Goal: Task Accomplishment & Management: Complete application form

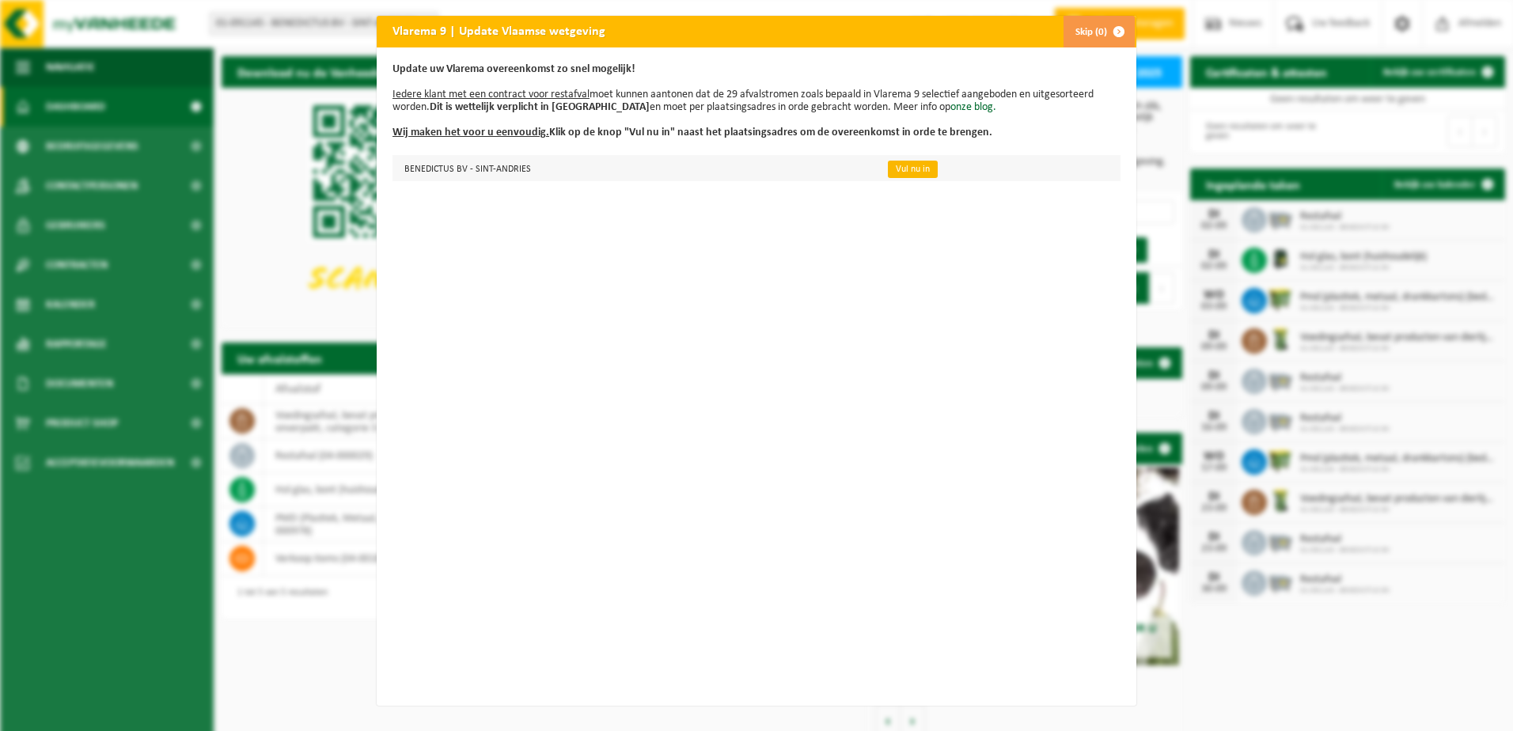
click at [906, 175] on link "Vul nu in" at bounding box center [913, 169] width 50 height 17
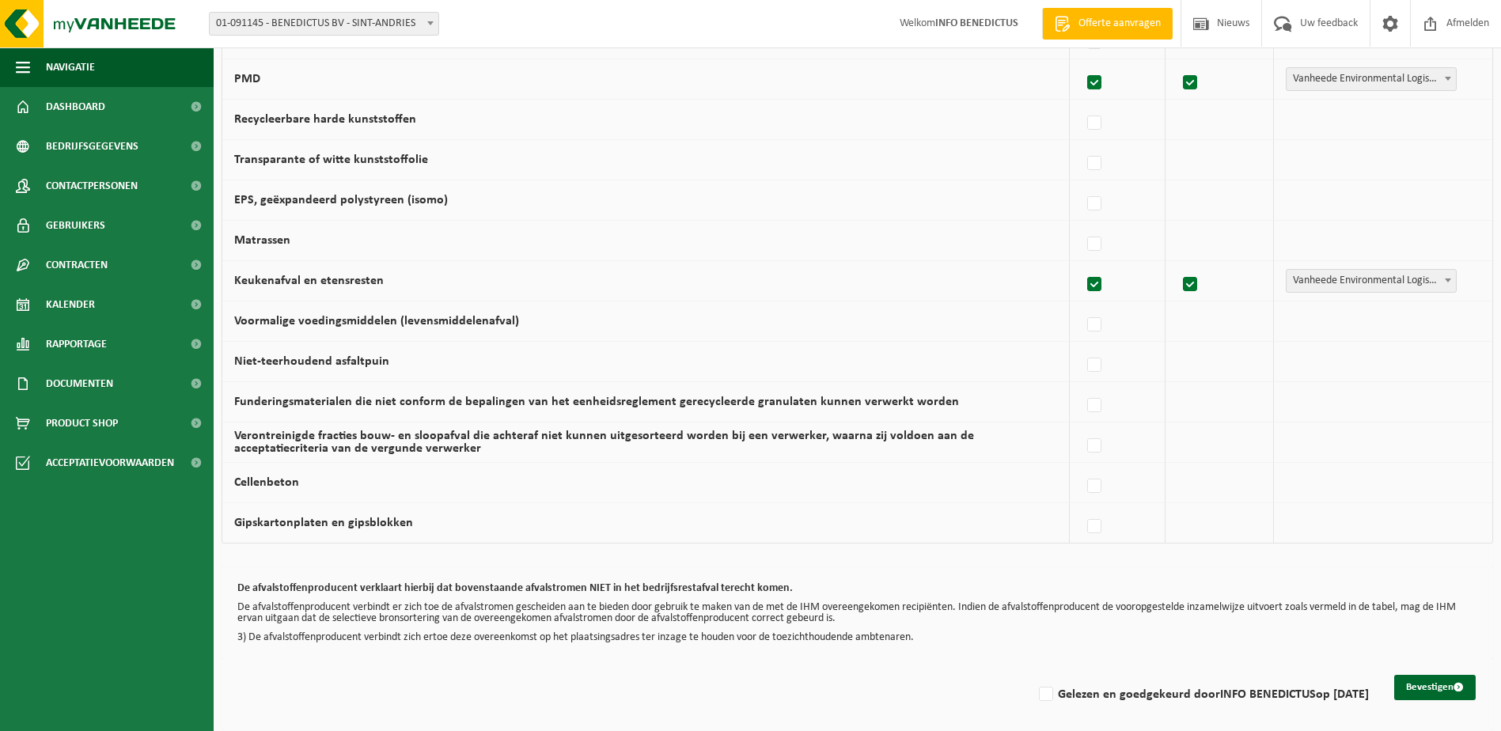
scroll to position [910, 0]
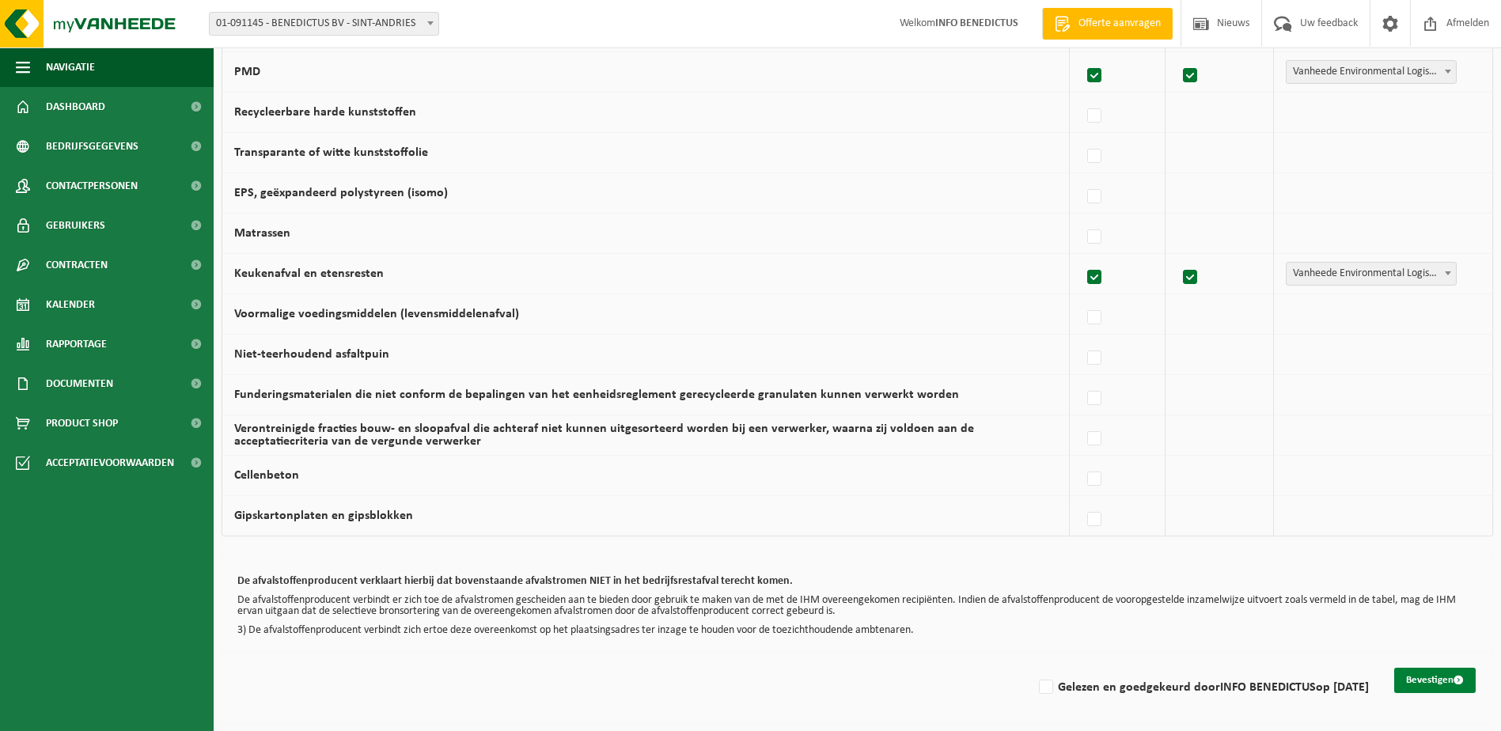
click at [1405, 676] on button "Bevestigen" at bounding box center [1434, 680] width 81 height 25
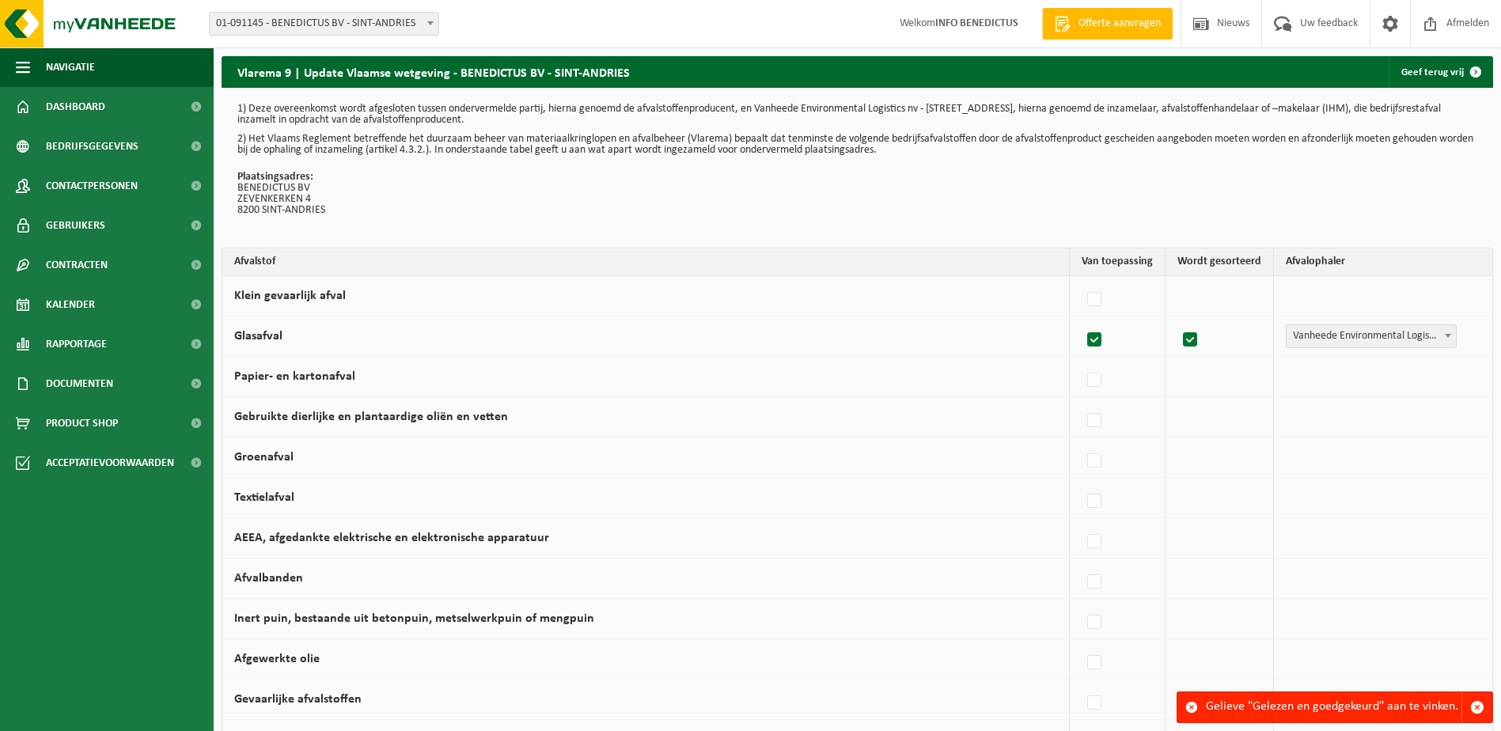
click at [1386, 706] on div "Gelieve "Gelezen en goedgekeurd" aan te vinken." at bounding box center [1334, 707] width 256 height 30
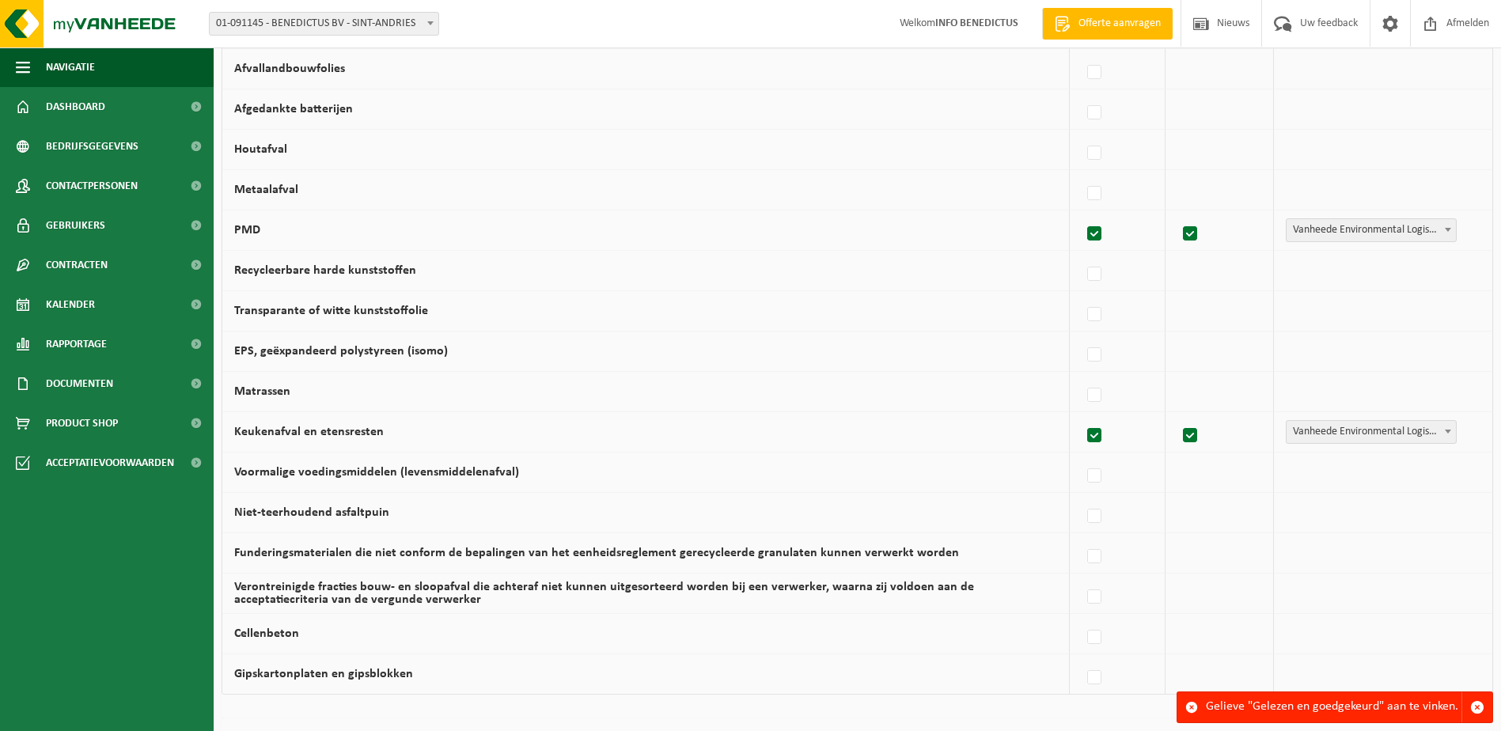
scroll to position [910, 0]
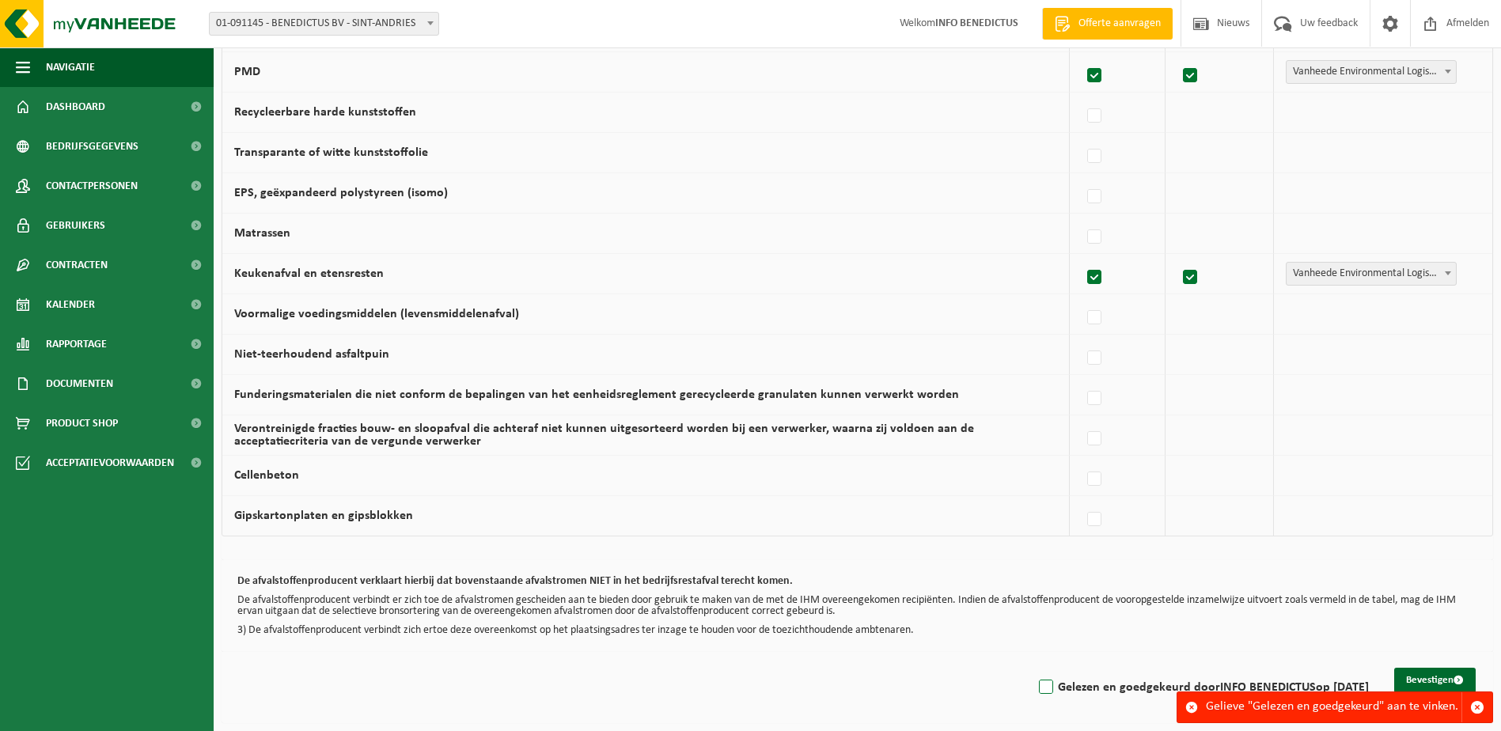
click at [1036, 687] on label "Gelezen en goedgekeurd door INFO BENEDICTUS op 01/09/25" at bounding box center [1202, 688] width 333 height 24
click at [1033, 668] on input "Gelezen en goedgekeurd door INFO BENEDICTUS op 01/09/25" at bounding box center [1033, 667] width 1 height 1
checkbox input "true"
click at [1412, 676] on button "Bevestigen" at bounding box center [1434, 680] width 81 height 25
